Goal: Information Seeking & Learning: Learn about a topic

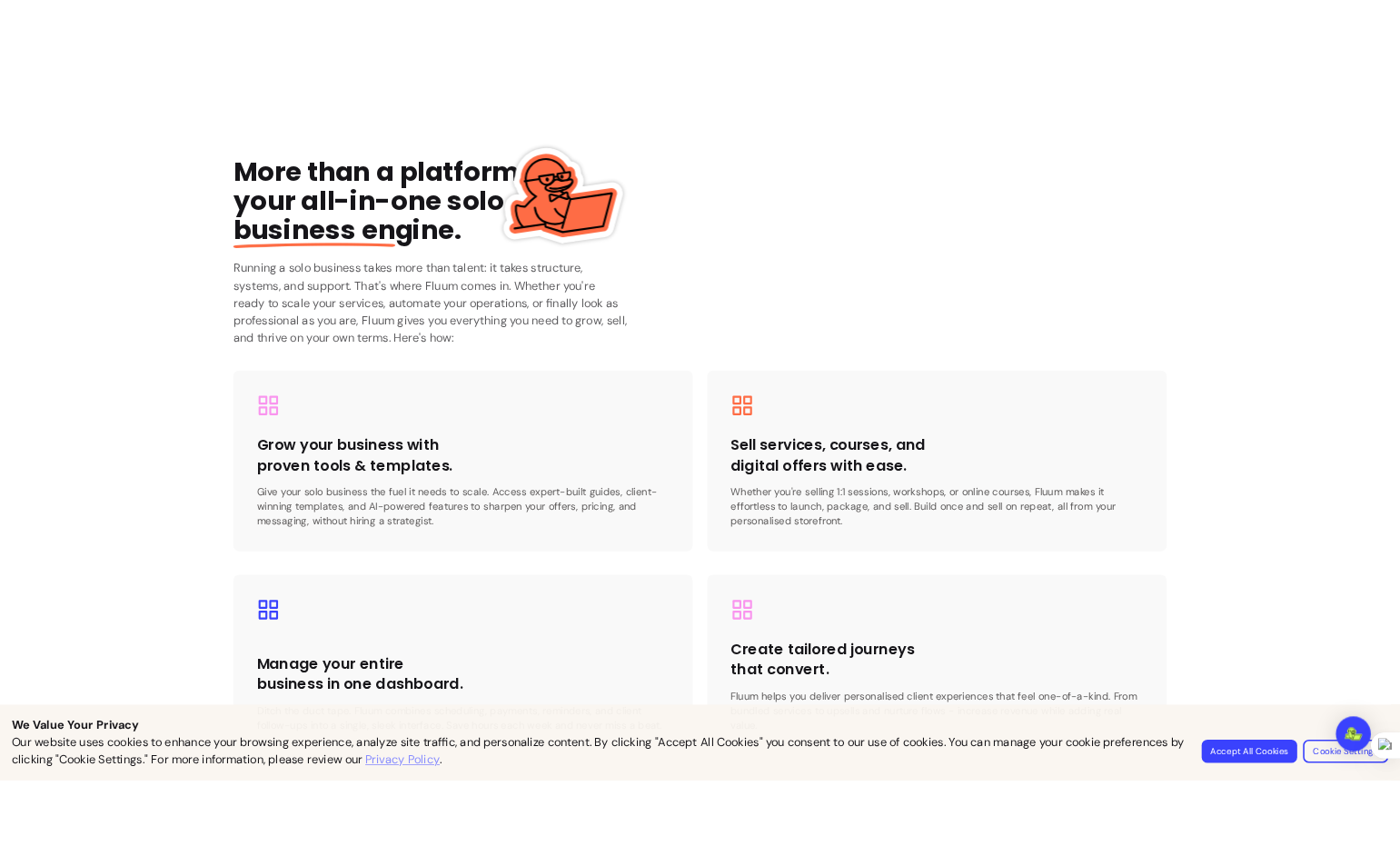
scroll to position [2430, 0]
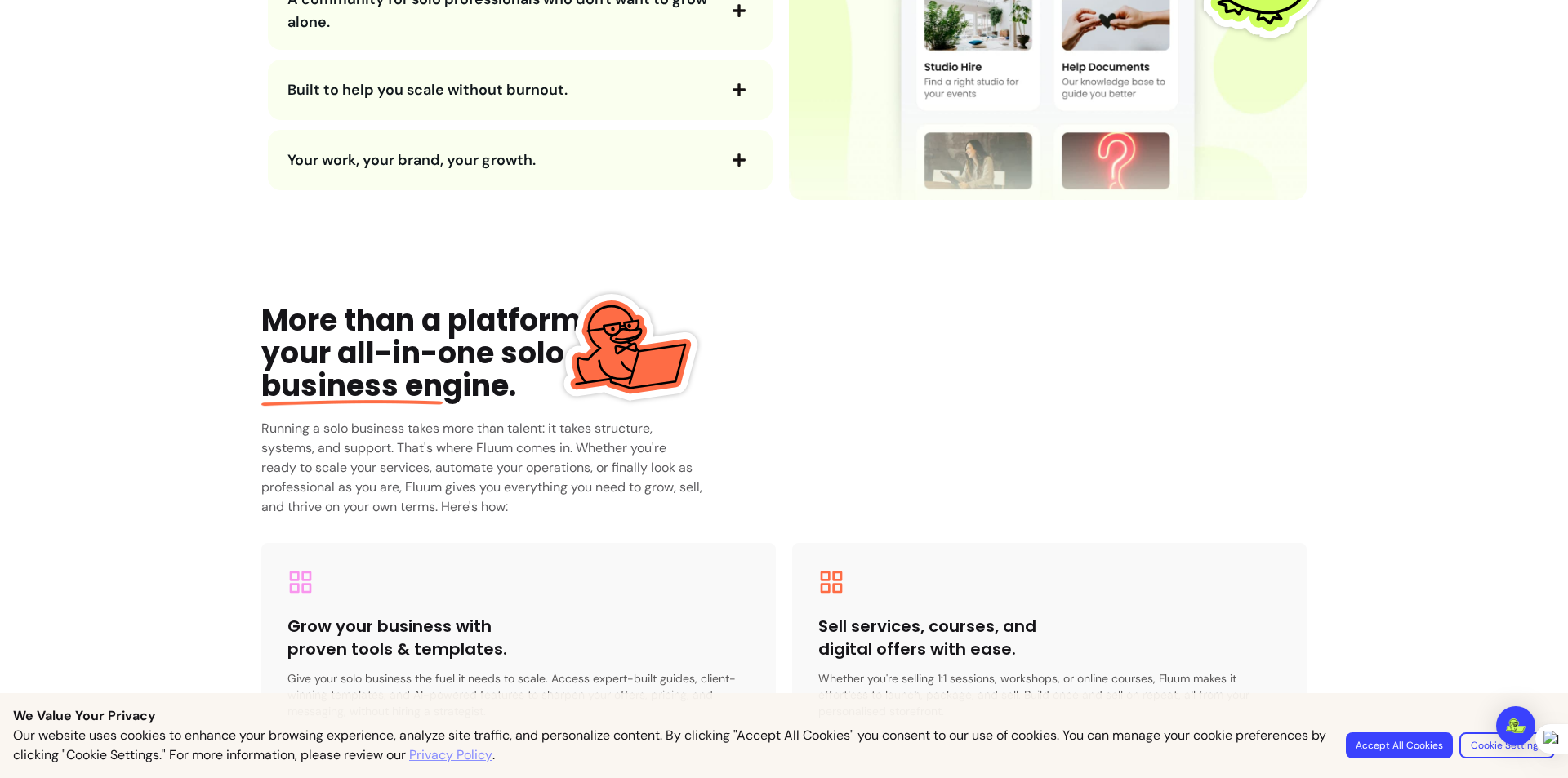
click at [0, 777] on input "button" at bounding box center [0, 788] width 0 height 19
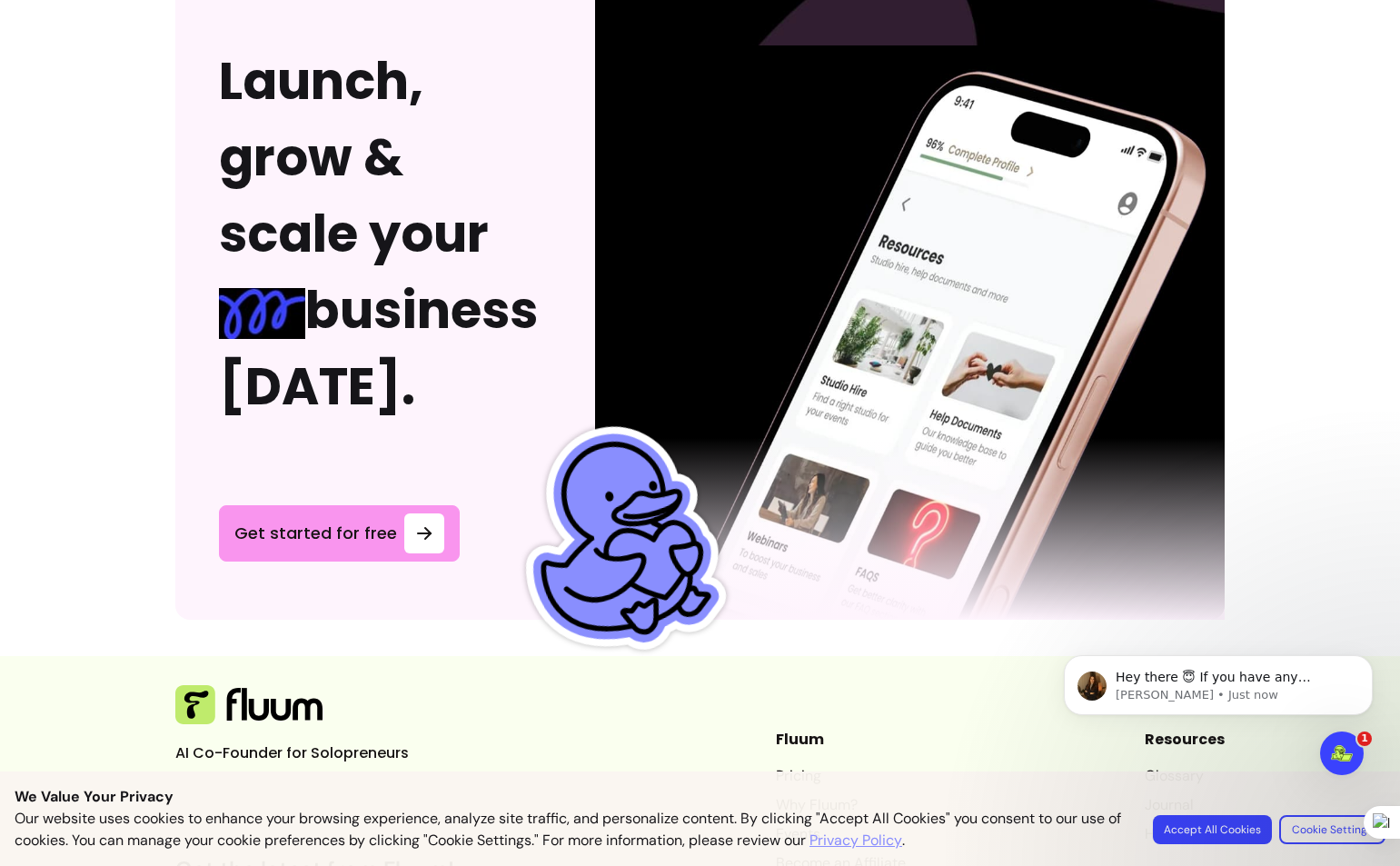
scroll to position [4949, 0]
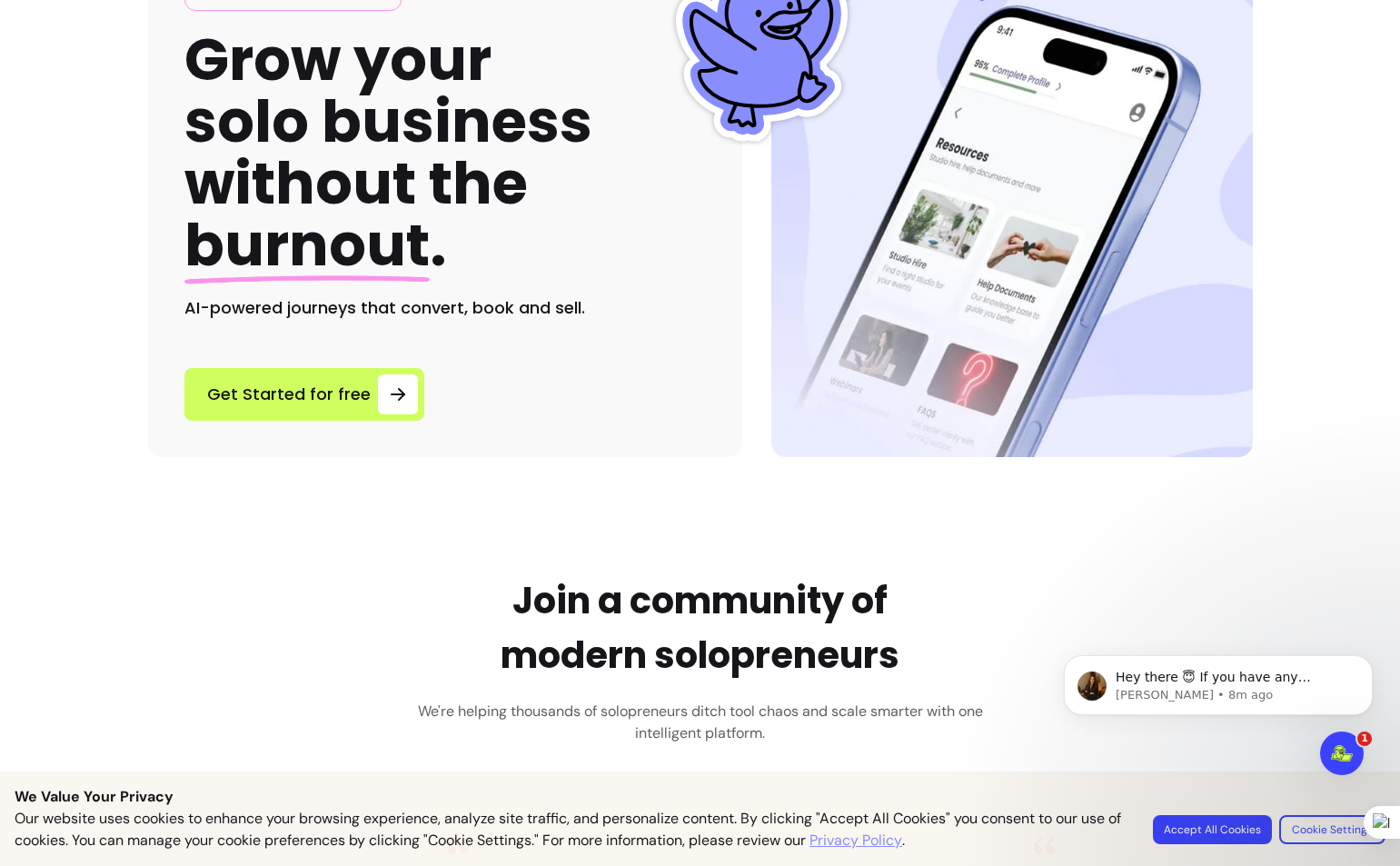
scroll to position [0, 0]
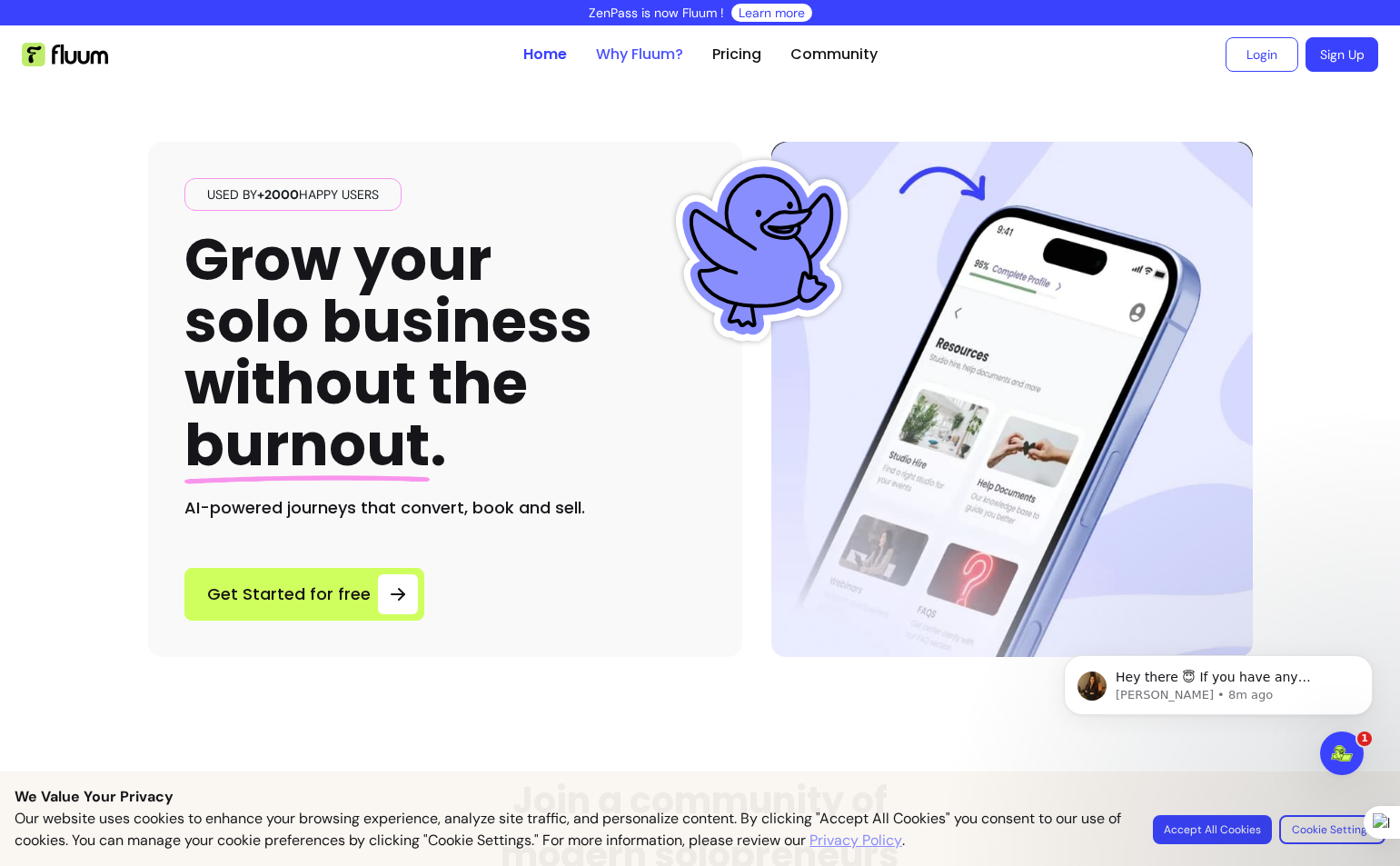
click at [636, 44] on link "Why Fluum?" at bounding box center [640, 54] width 88 height 22
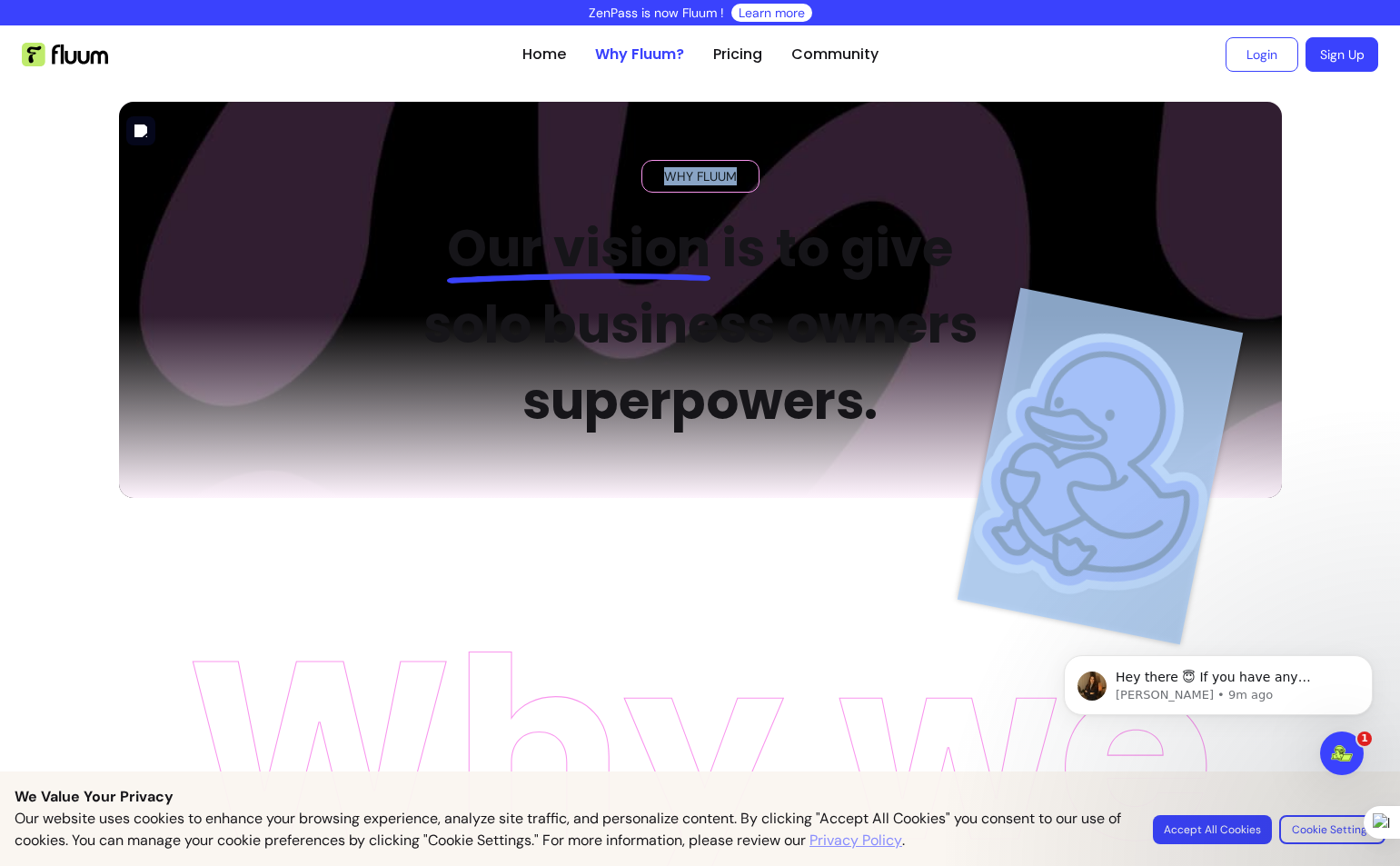
drag, startPoint x: 411, startPoint y: 253, endPoint x: 820, endPoint y: 444, distance: 451.4
click at [820, 444] on div "WHY FLUUM Our vision is to give solo business owners superpowers." at bounding box center [700, 300] width 1163 height 396
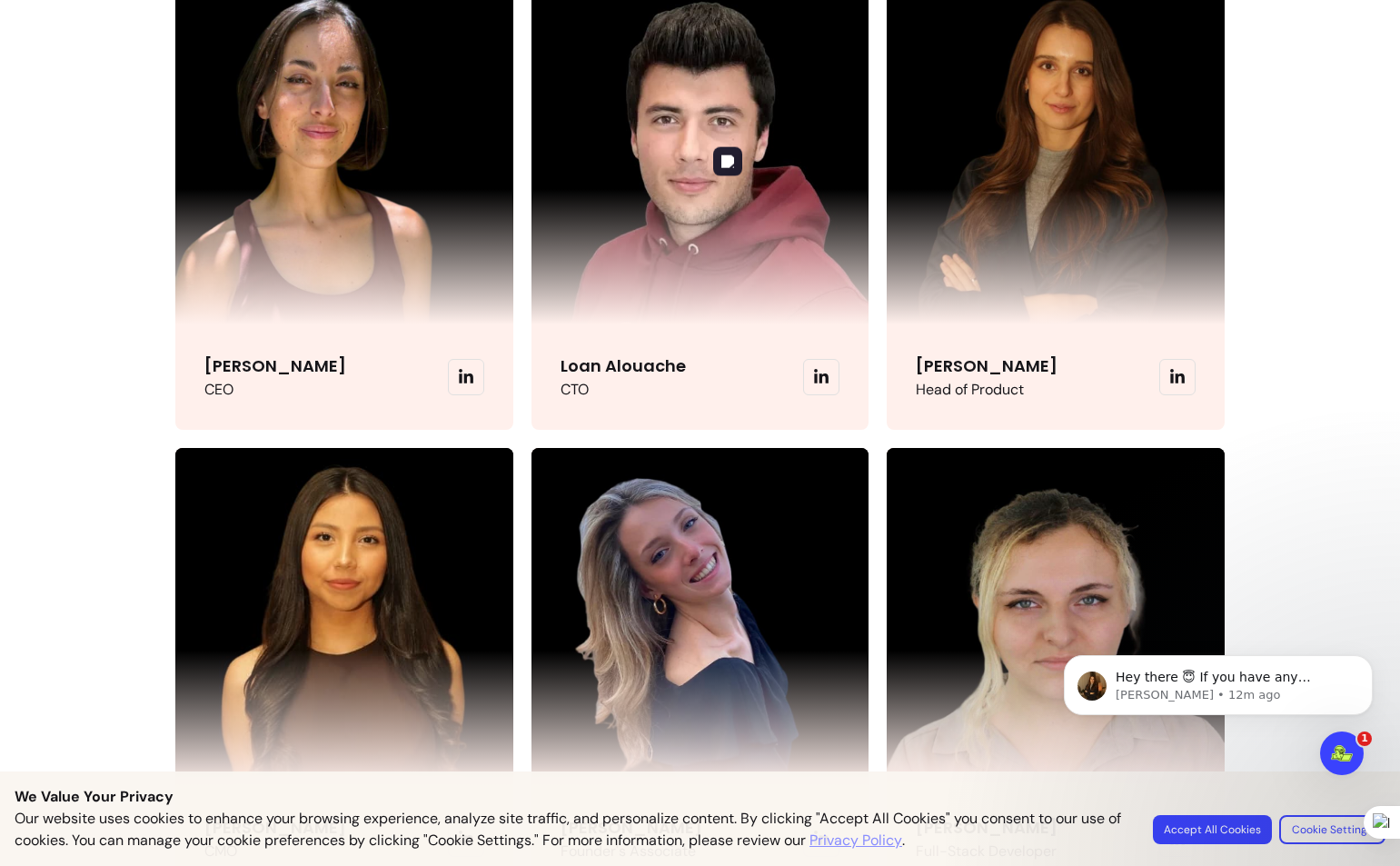
scroll to position [4271, 0]
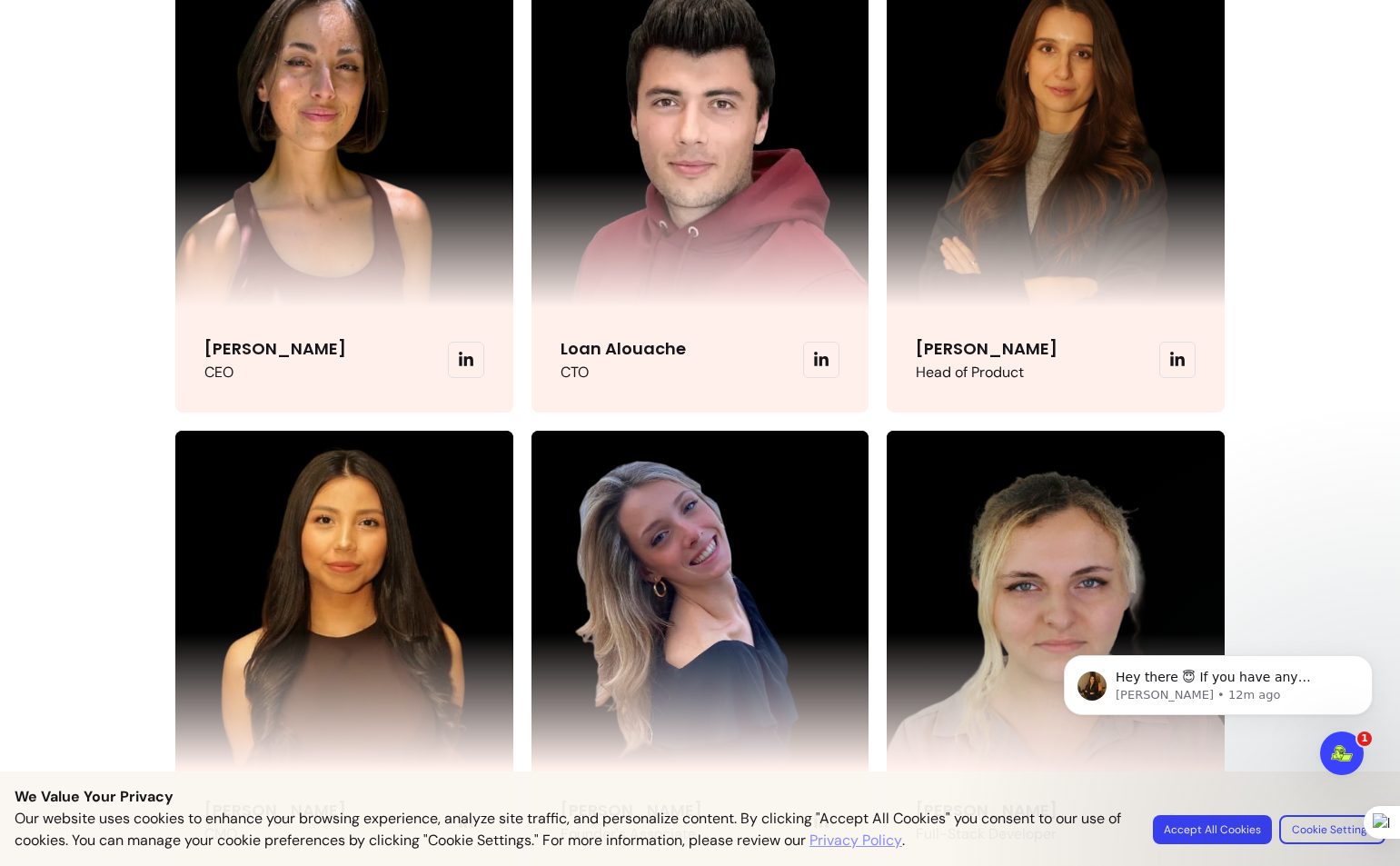
drag, startPoint x: 364, startPoint y: 385, endPoint x: 197, endPoint y: 385, distance: 167.0
click at [197, 385] on div "[PERSON_NAME] CEO" at bounding box center [344, 360] width 338 height 106
copy p "[PERSON_NAME]"
drag, startPoint x: 448, startPoint y: 396, endPoint x: 299, endPoint y: 396, distance: 149.0
click at [299, 362] on p "[PERSON_NAME]" at bounding box center [275, 349] width 141 height 25
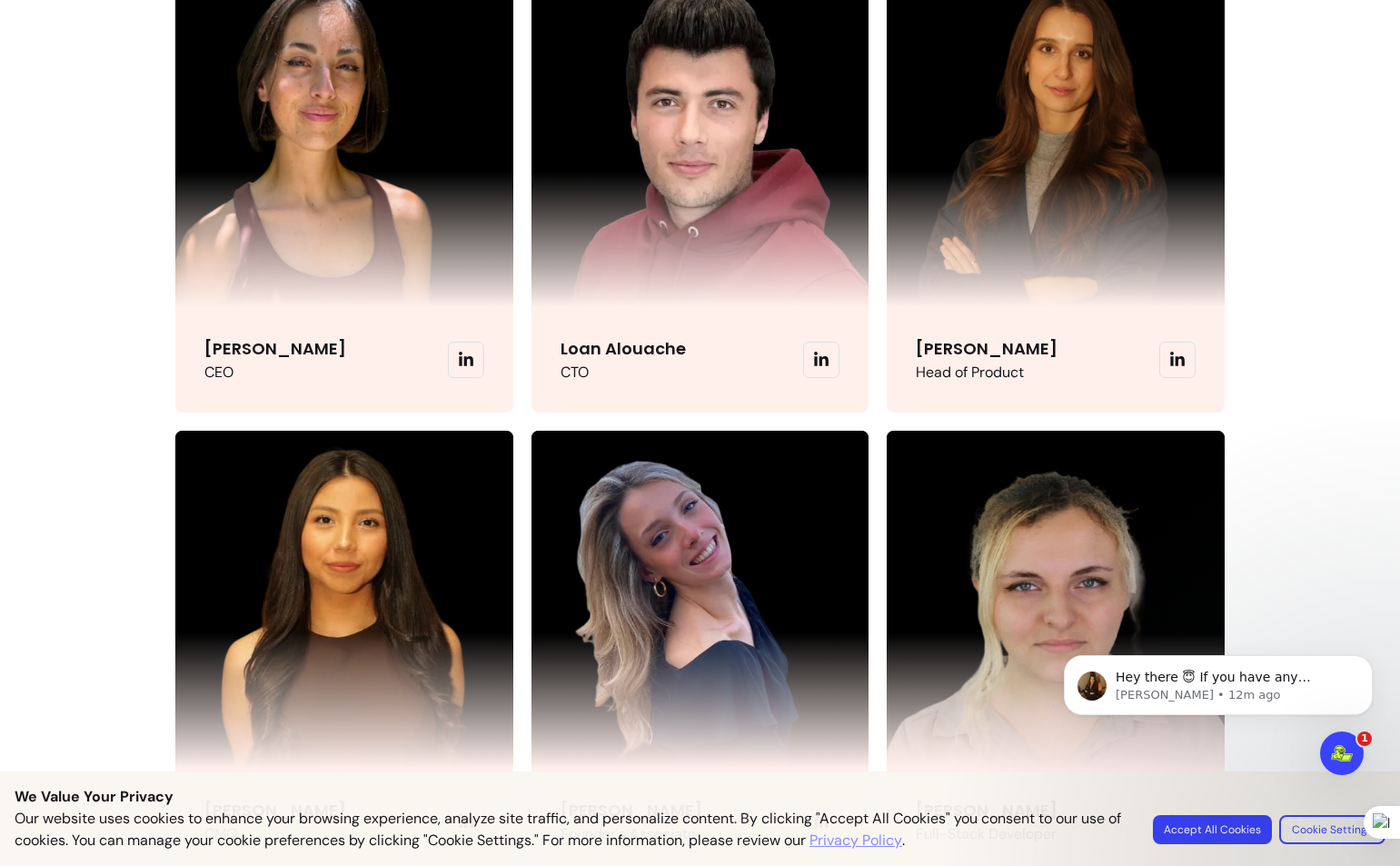
click at [466, 367] on icon at bounding box center [465, 358] width 14 height 14
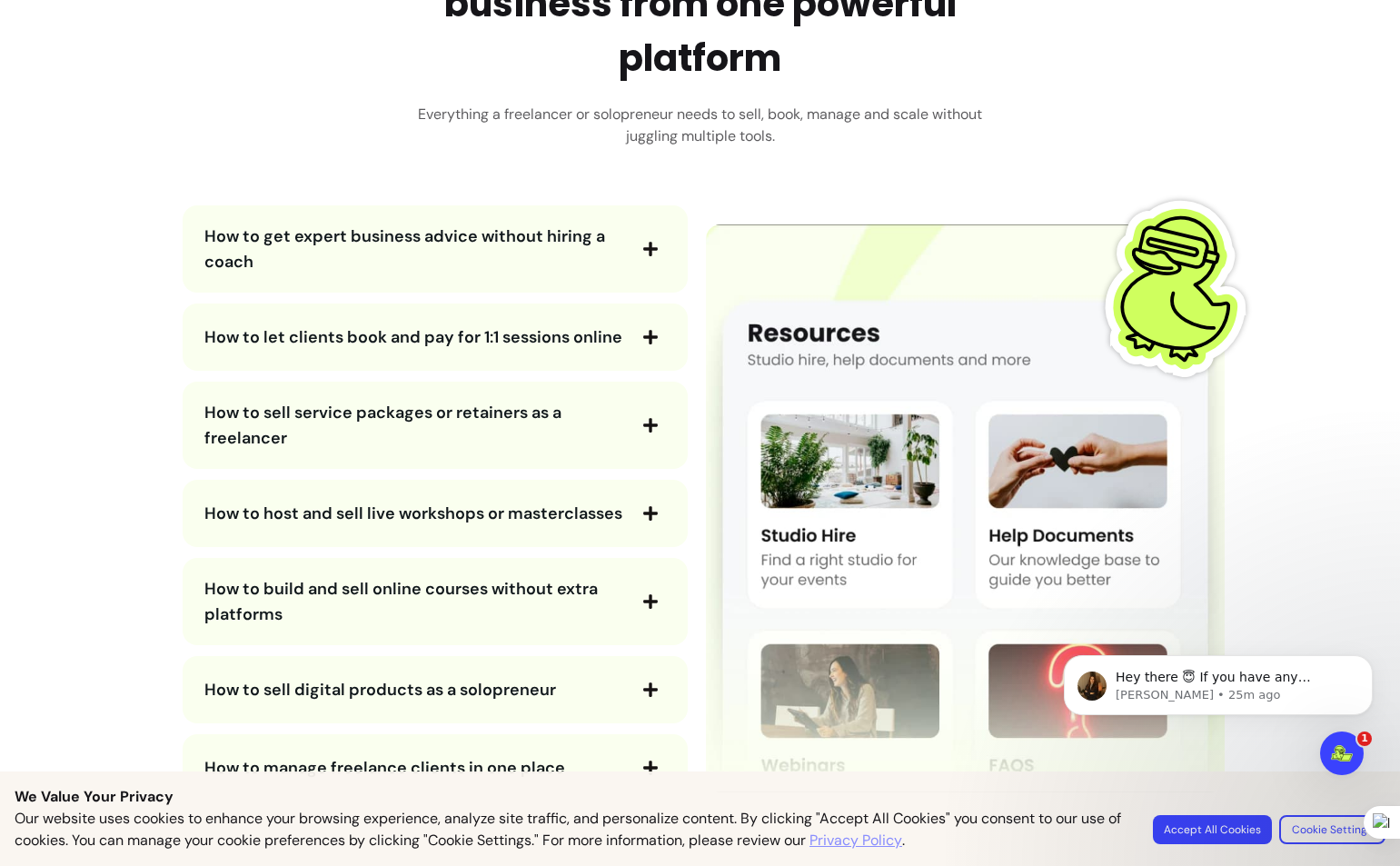
scroll to position [3180, 0]
click at [958, 167] on div "How to run your solo business from one powerful platform Everything a freelance…" at bounding box center [700, 366] width 1050 height 893
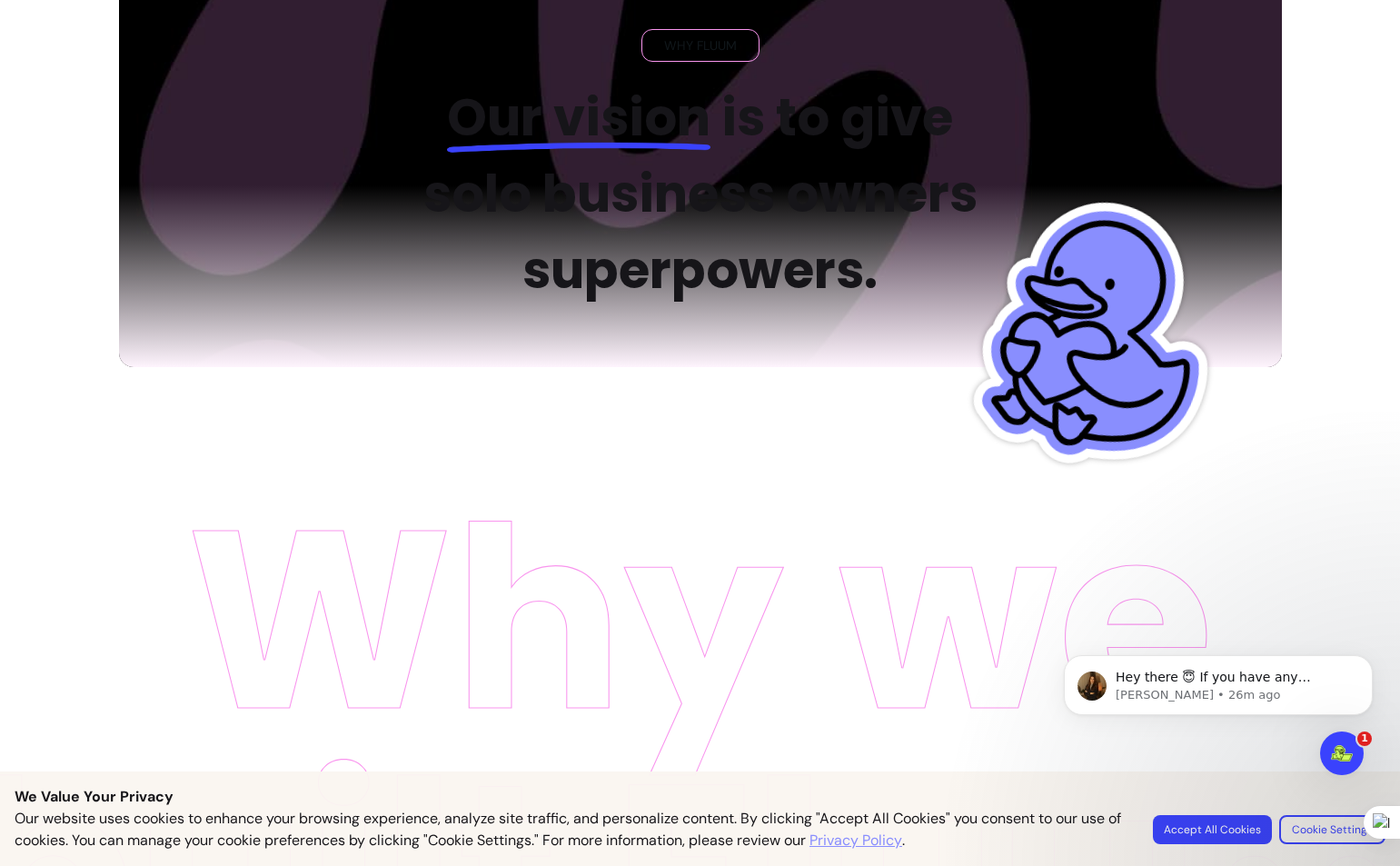
scroll to position [0, 0]
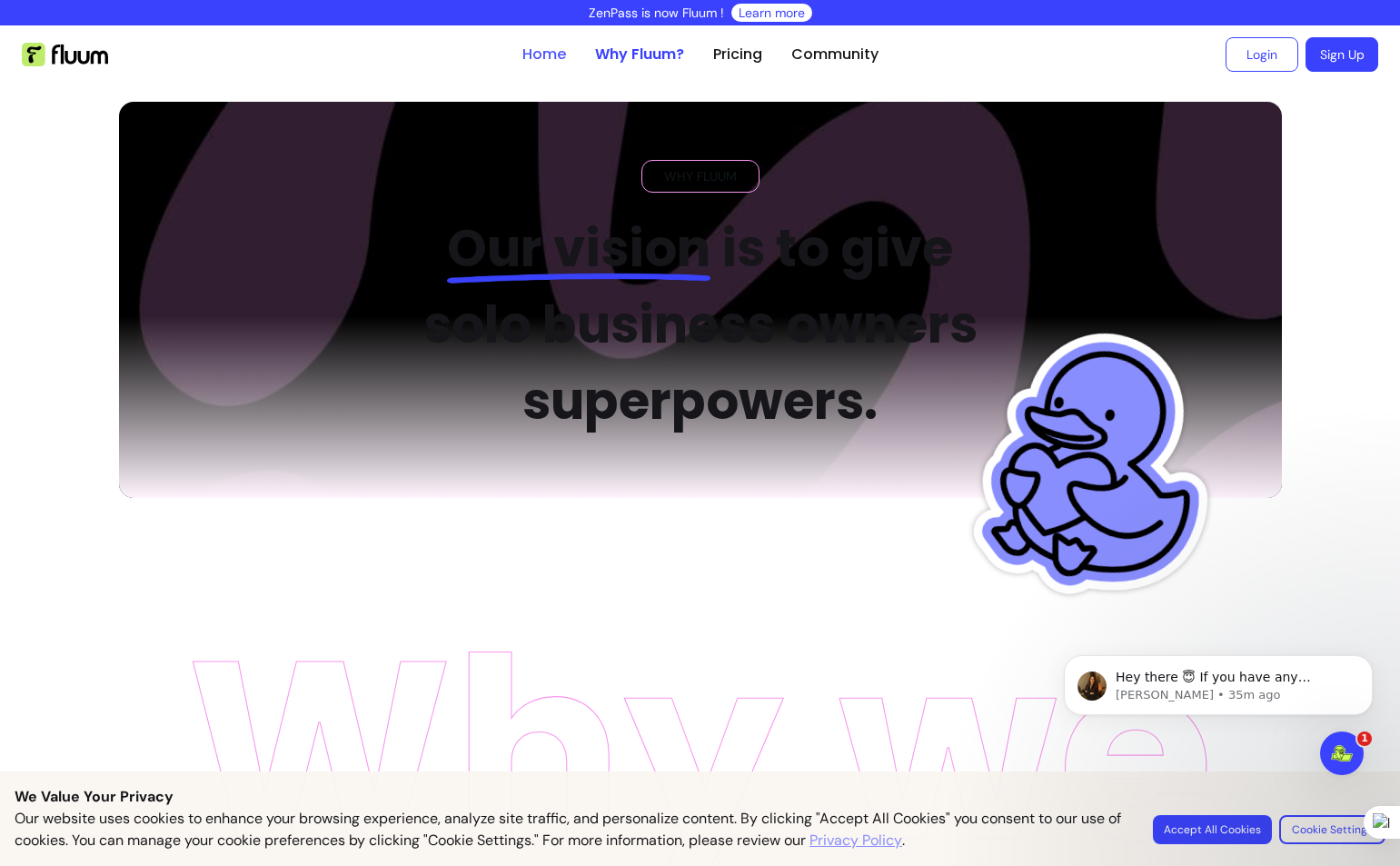
click at [545, 61] on link "Home" at bounding box center [544, 54] width 43 height 22
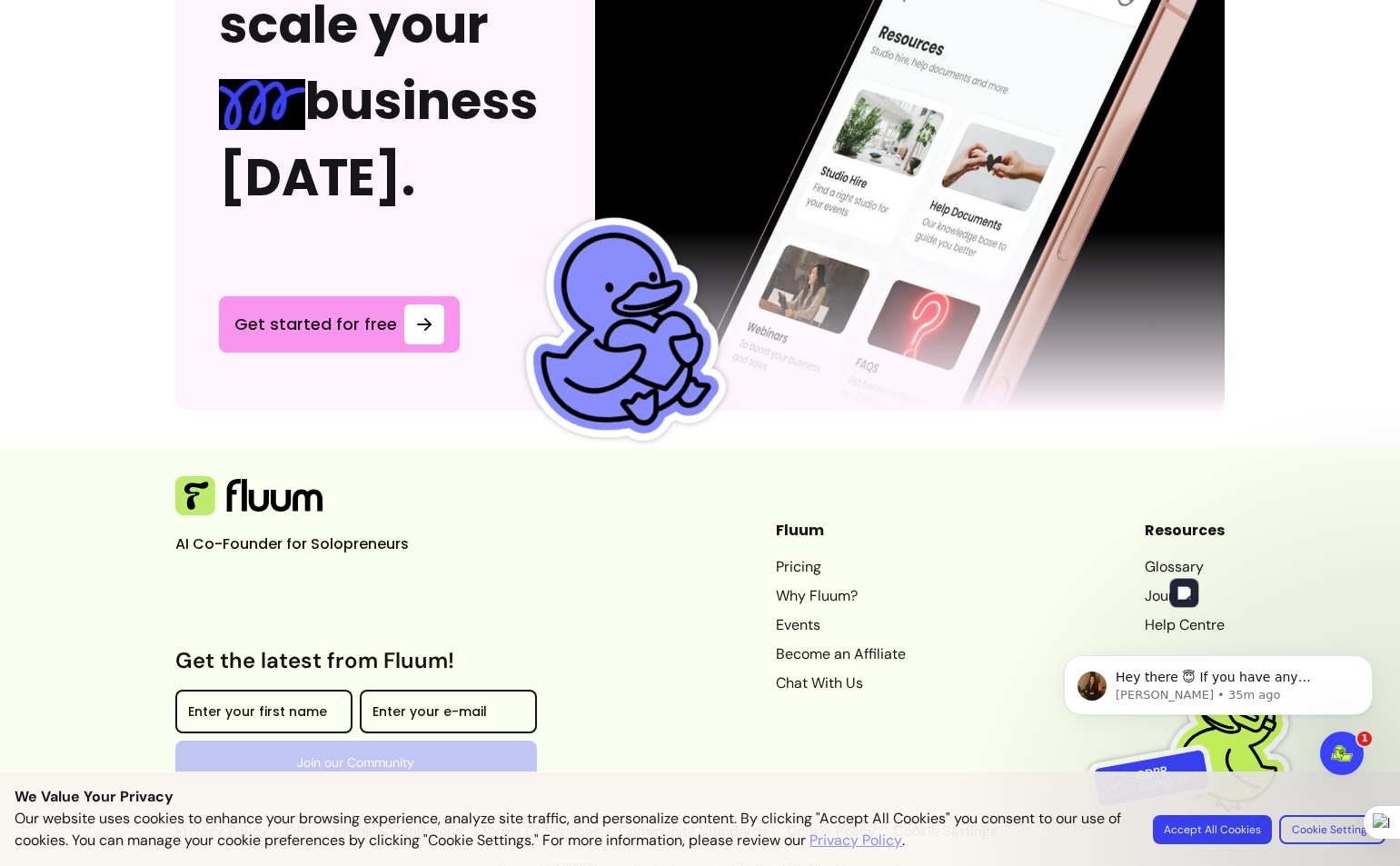
scroll to position [4949, 0]
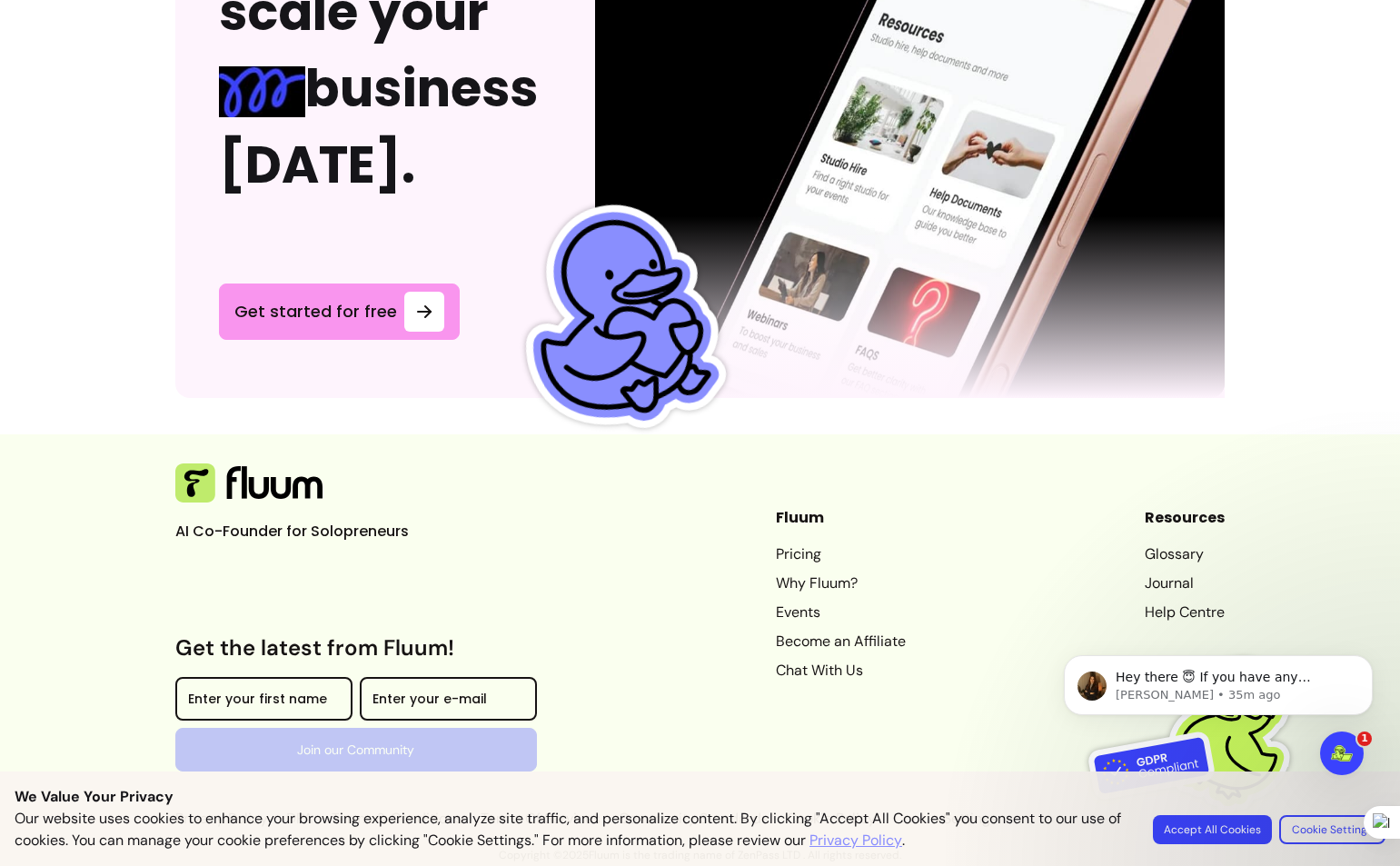
click at [833, 641] on link "Become an Affiliate" at bounding box center [841, 641] width 130 height 22
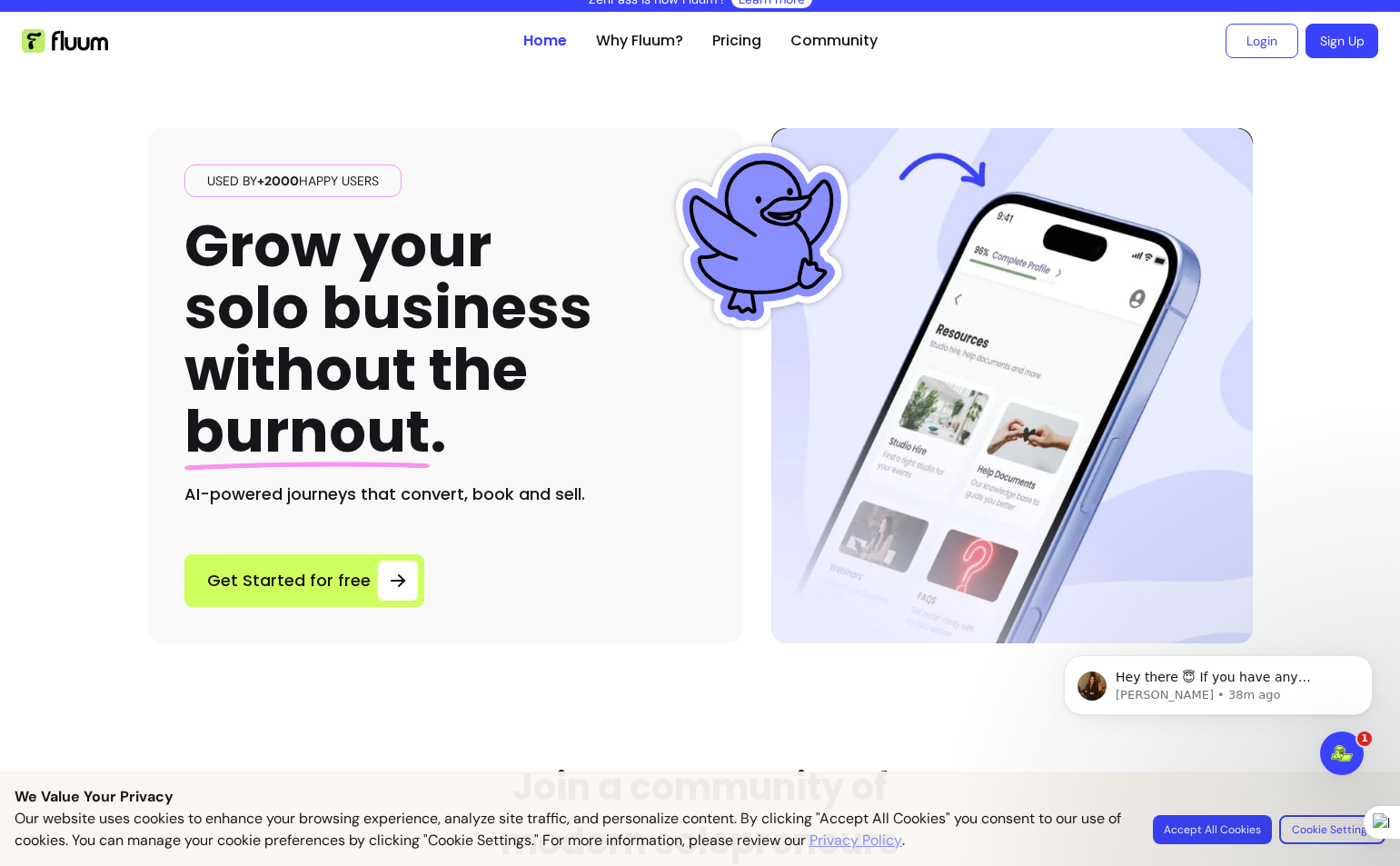
scroll to position [0, 0]
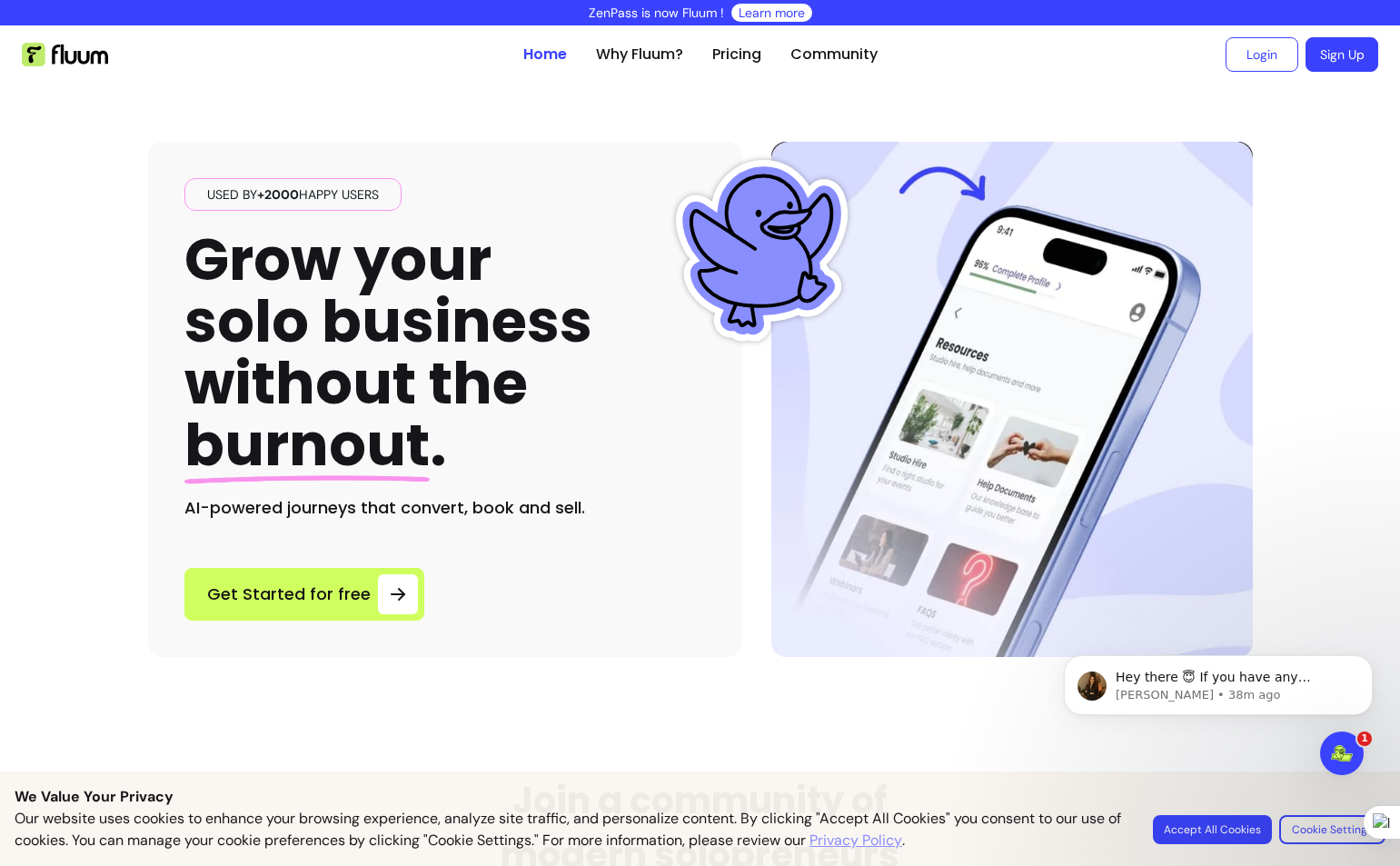
click at [512, 93] on div "Used by +2000 happy users Grow your solo business without the burnout . AI-powe…" at bounding box center [700, 370] width 1105 height 573
